Goal: Task Accomplishment & Management: Manage account settings

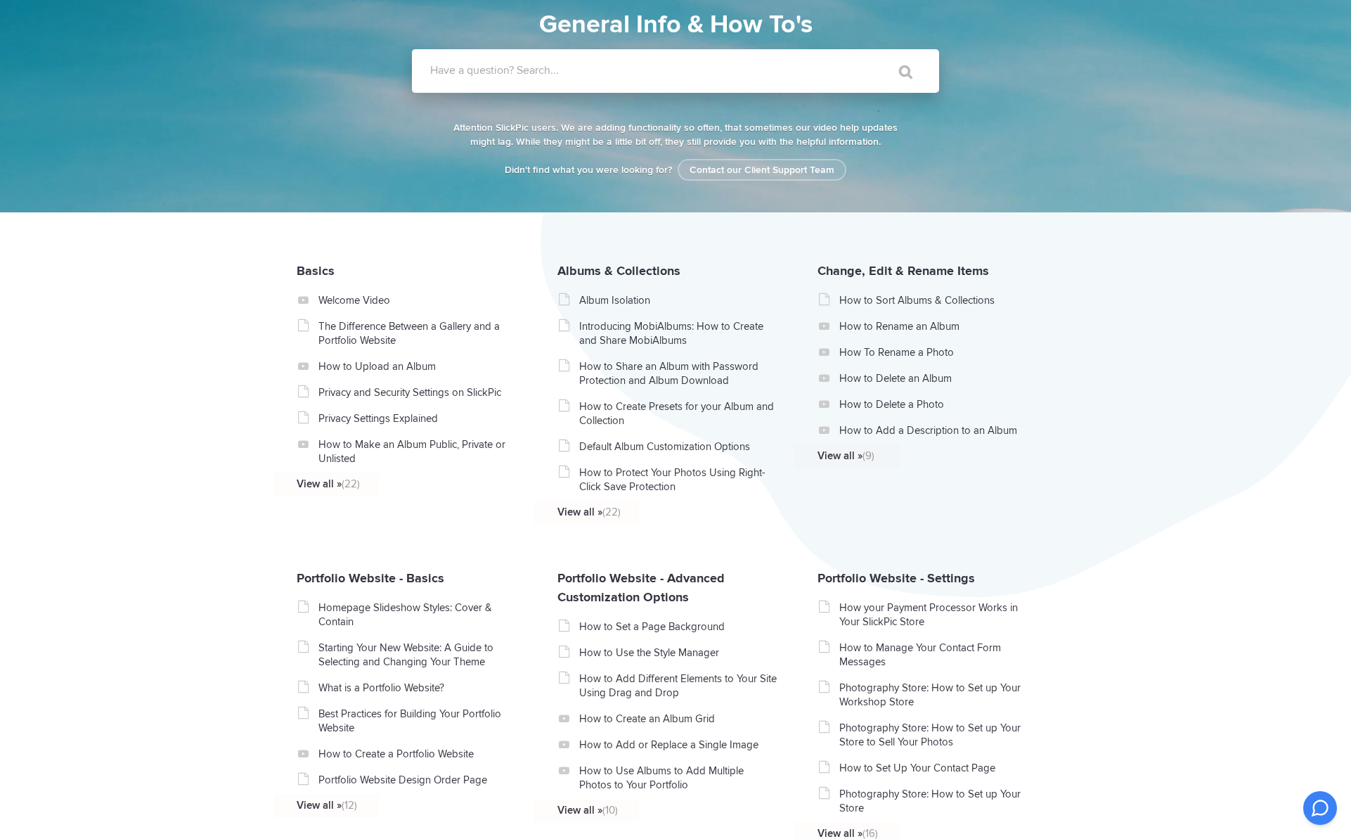
scroll to position [125, 0]
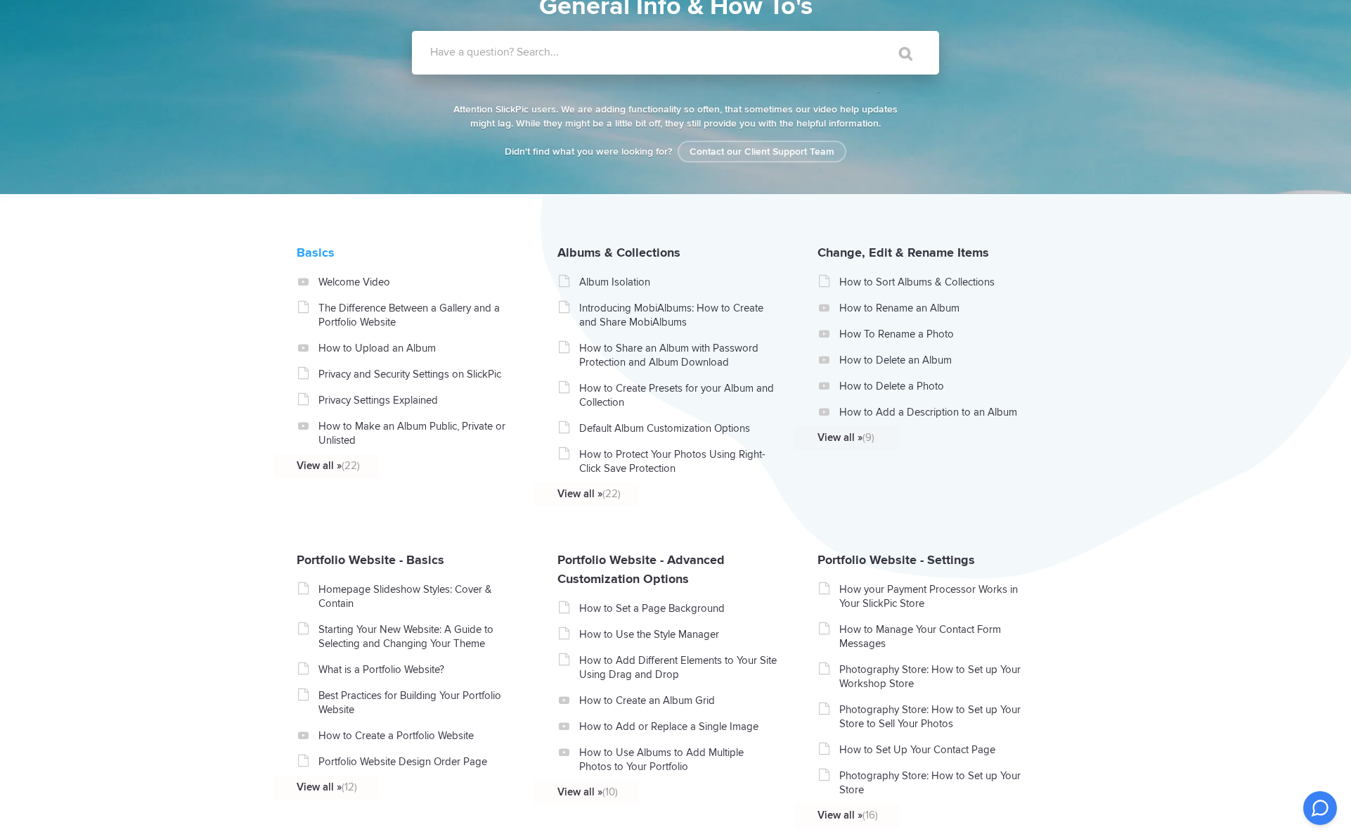
click at [335, 260] on link "Basics" at bounding box center [316, 252] width 38 height 15
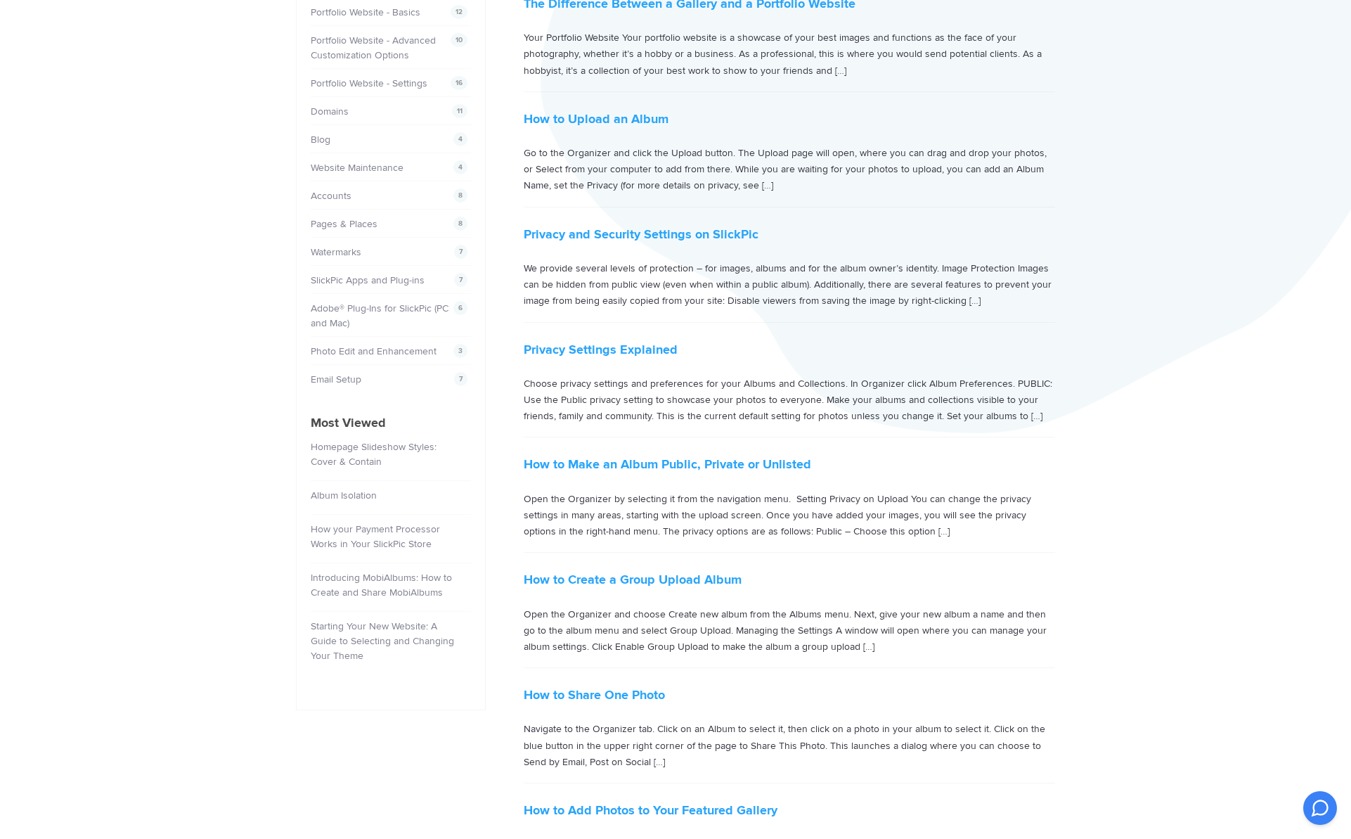
scroll to position [394, 0]
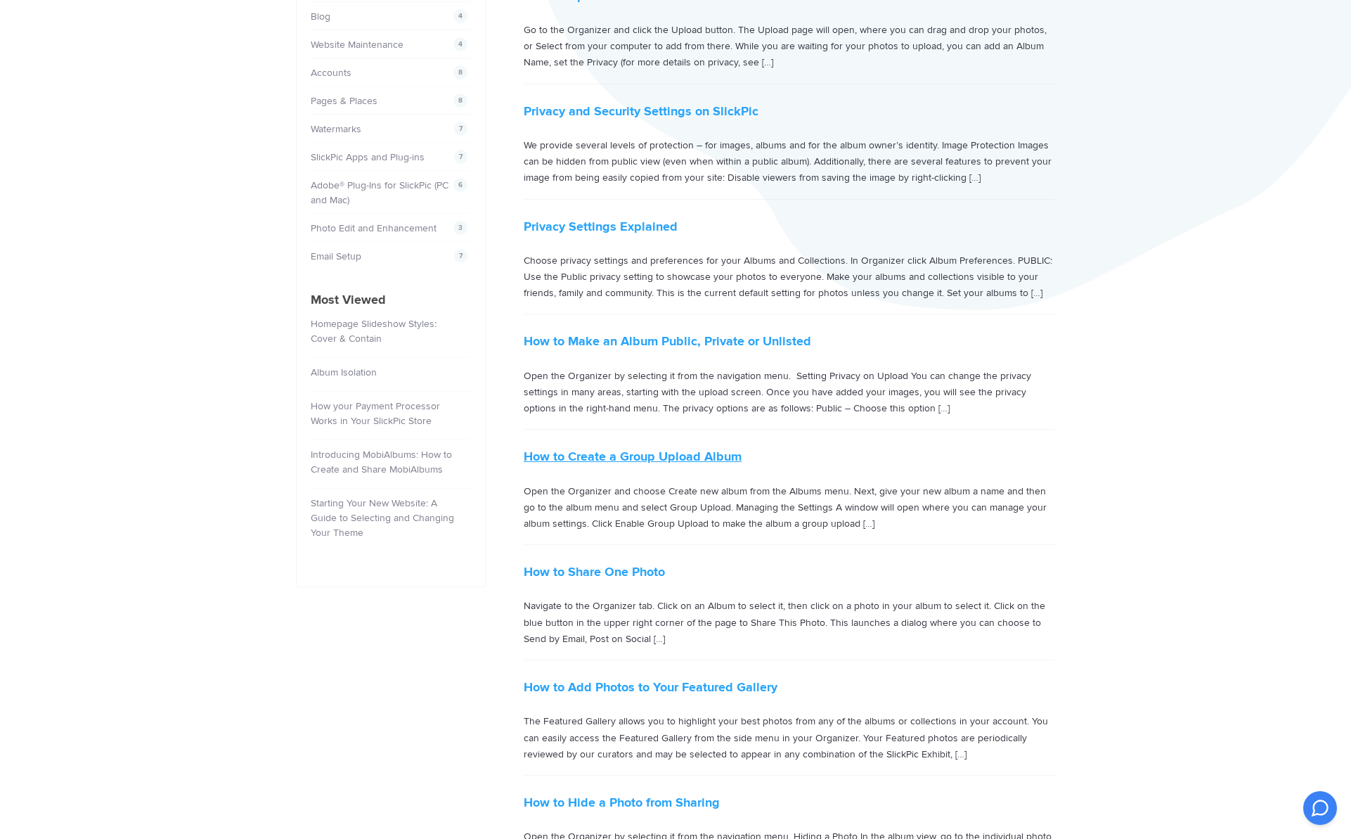
click at [645, 460] on link "How to Create a Group Upload Album" at bounding box center [633, 455] width 218 height 15
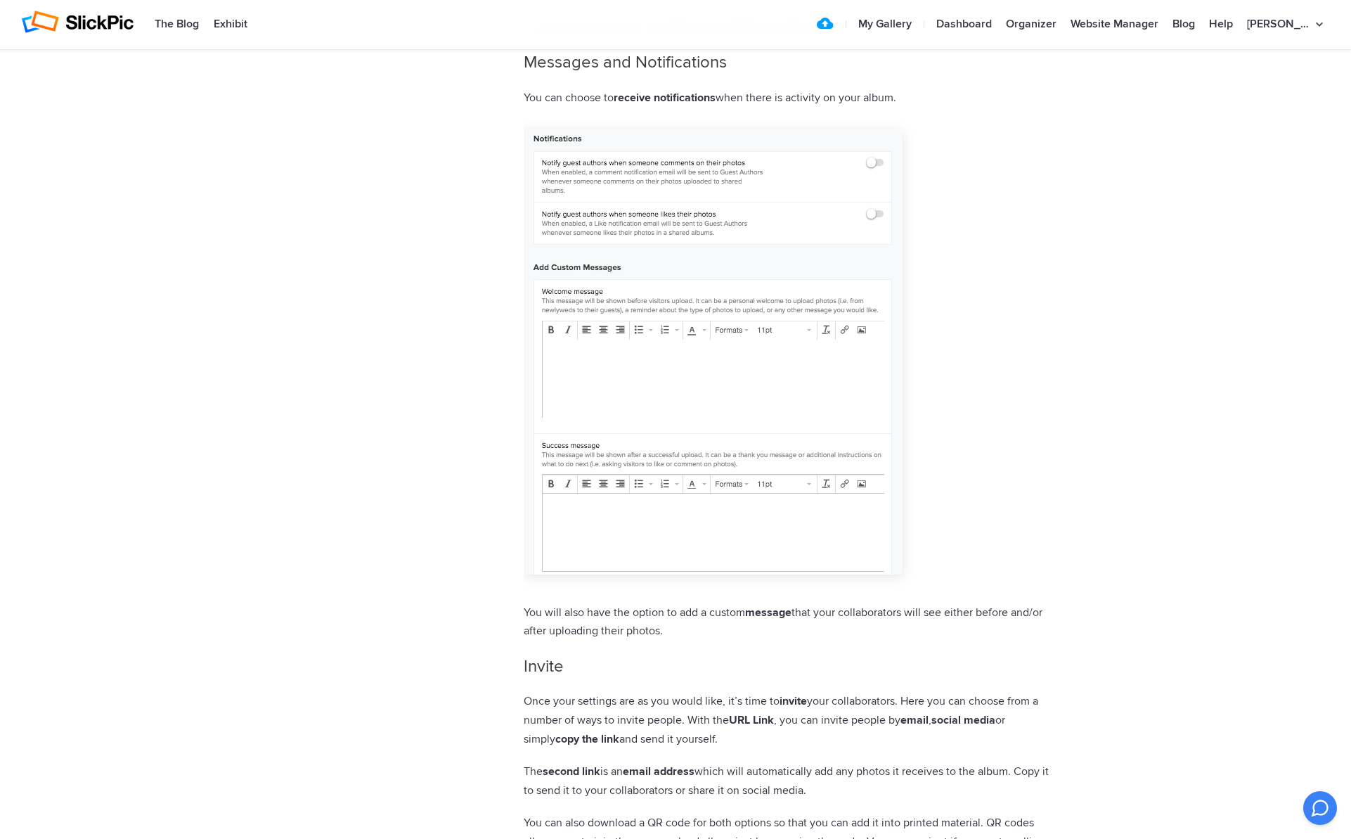
scroll to position [2815, 0]
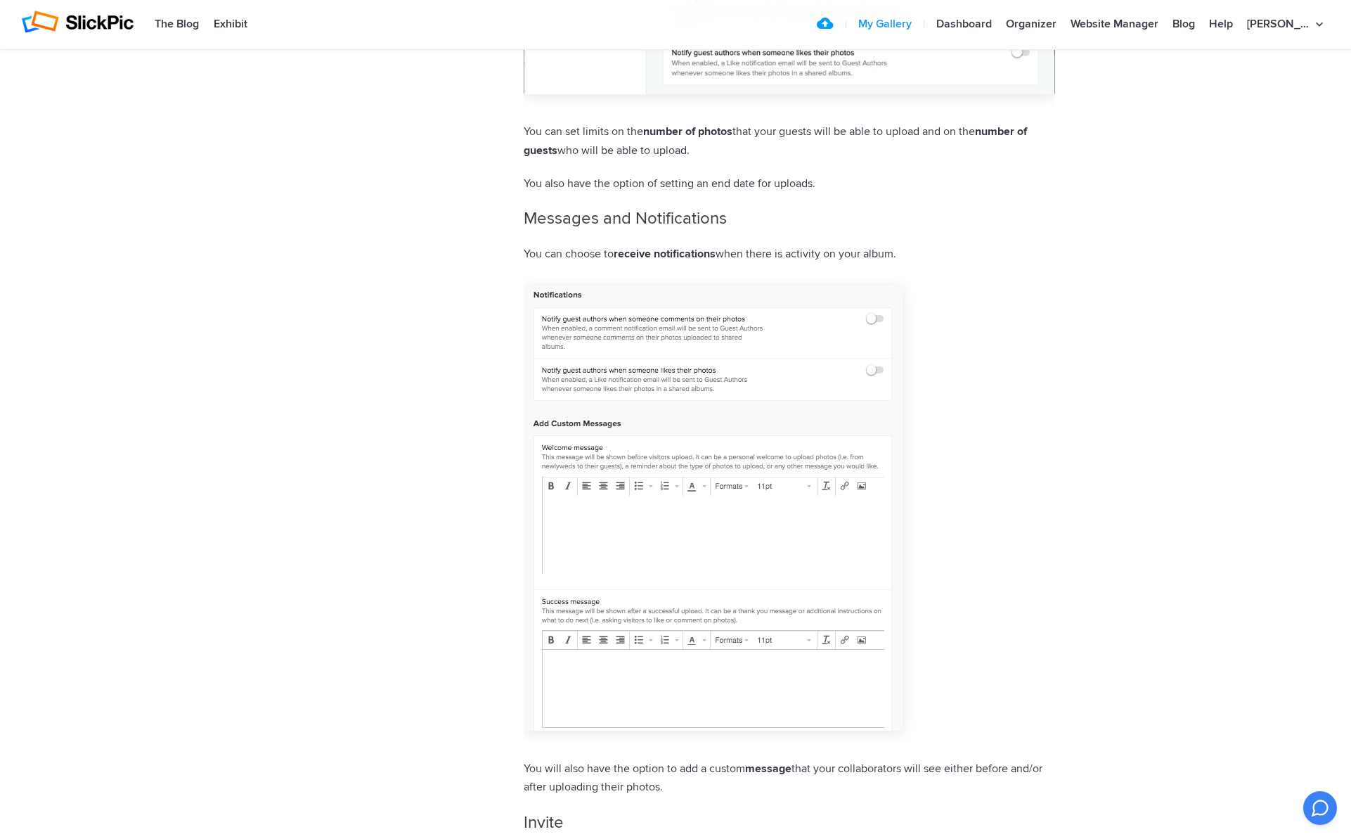
click at [911, 23] on link "My Gallery" at bounding box center [884, 25] width 67 height 28
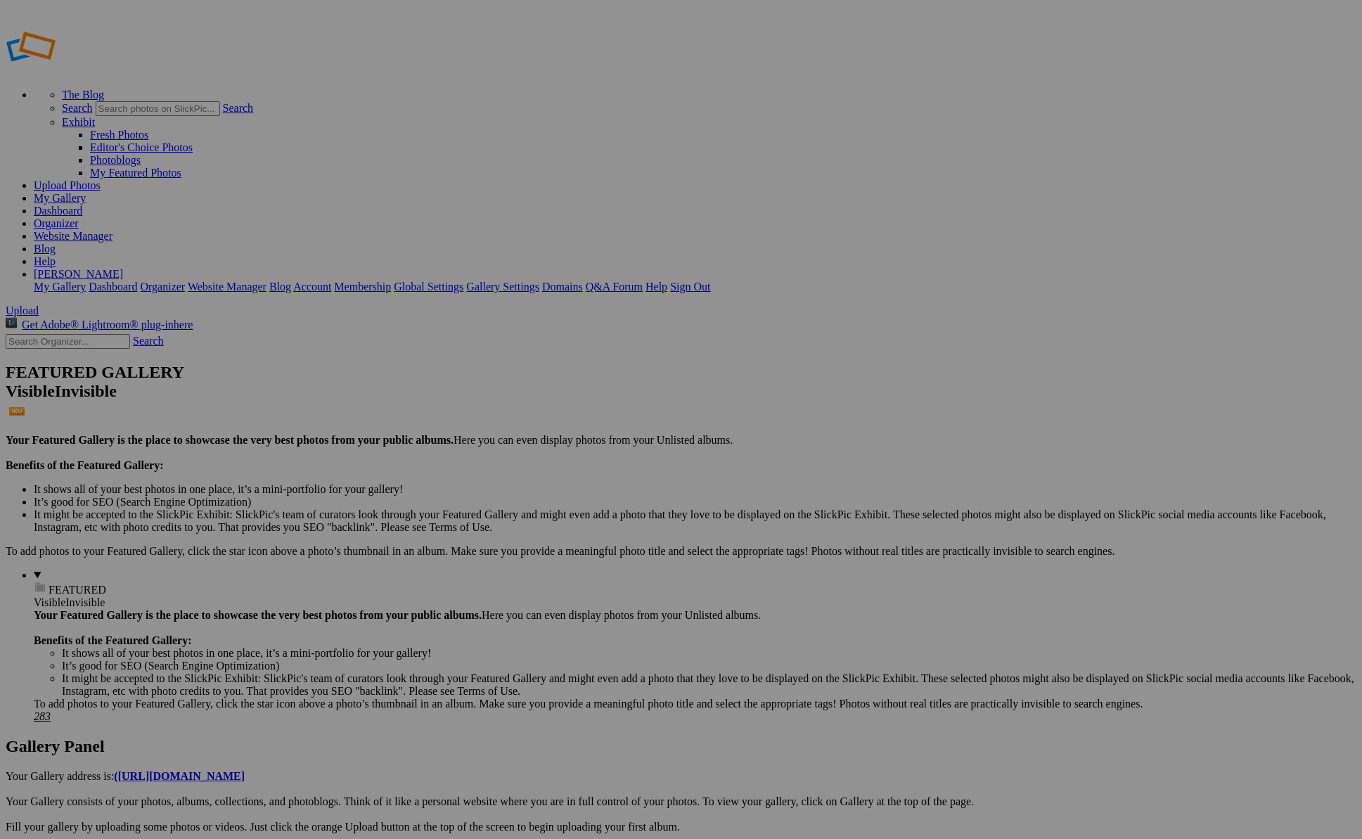
scroll to position [1778, 0]
checkbox input "true"
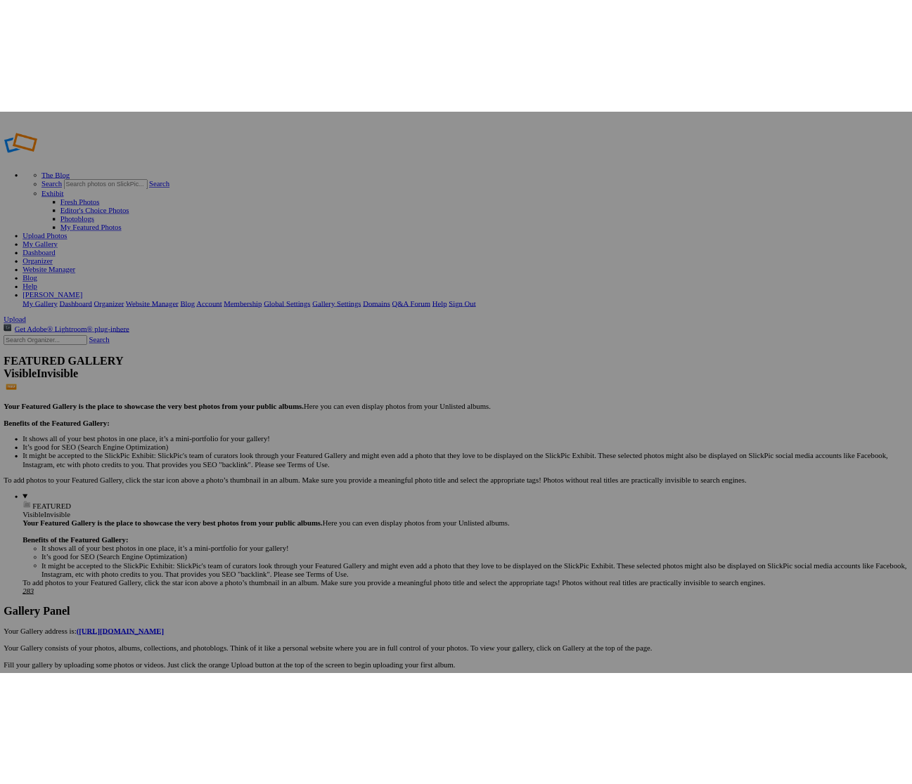
scroll to position [1203, 0]
